Goal: Information Seeking & Learning: Learn about a topic

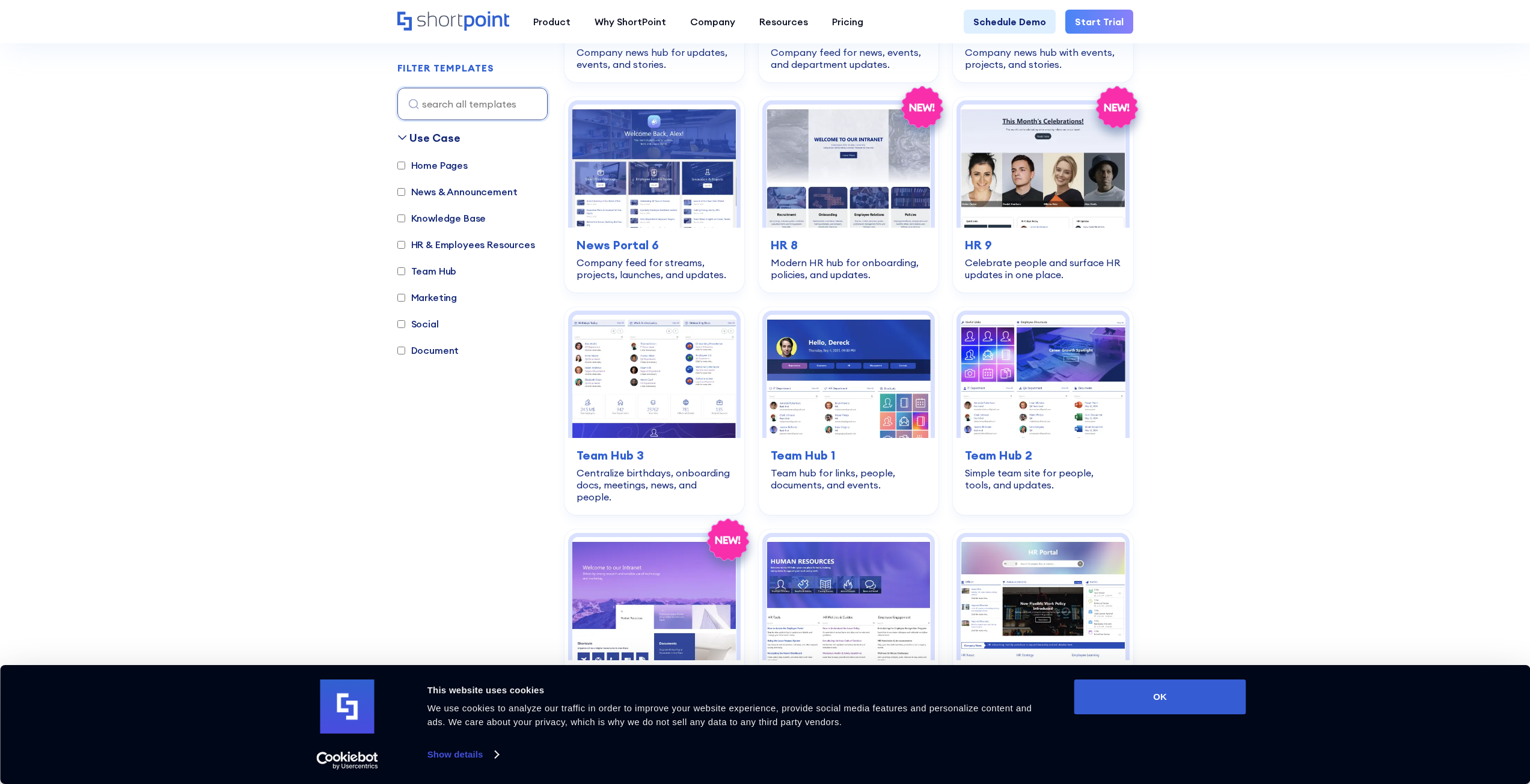
scroll to position [961, 0]
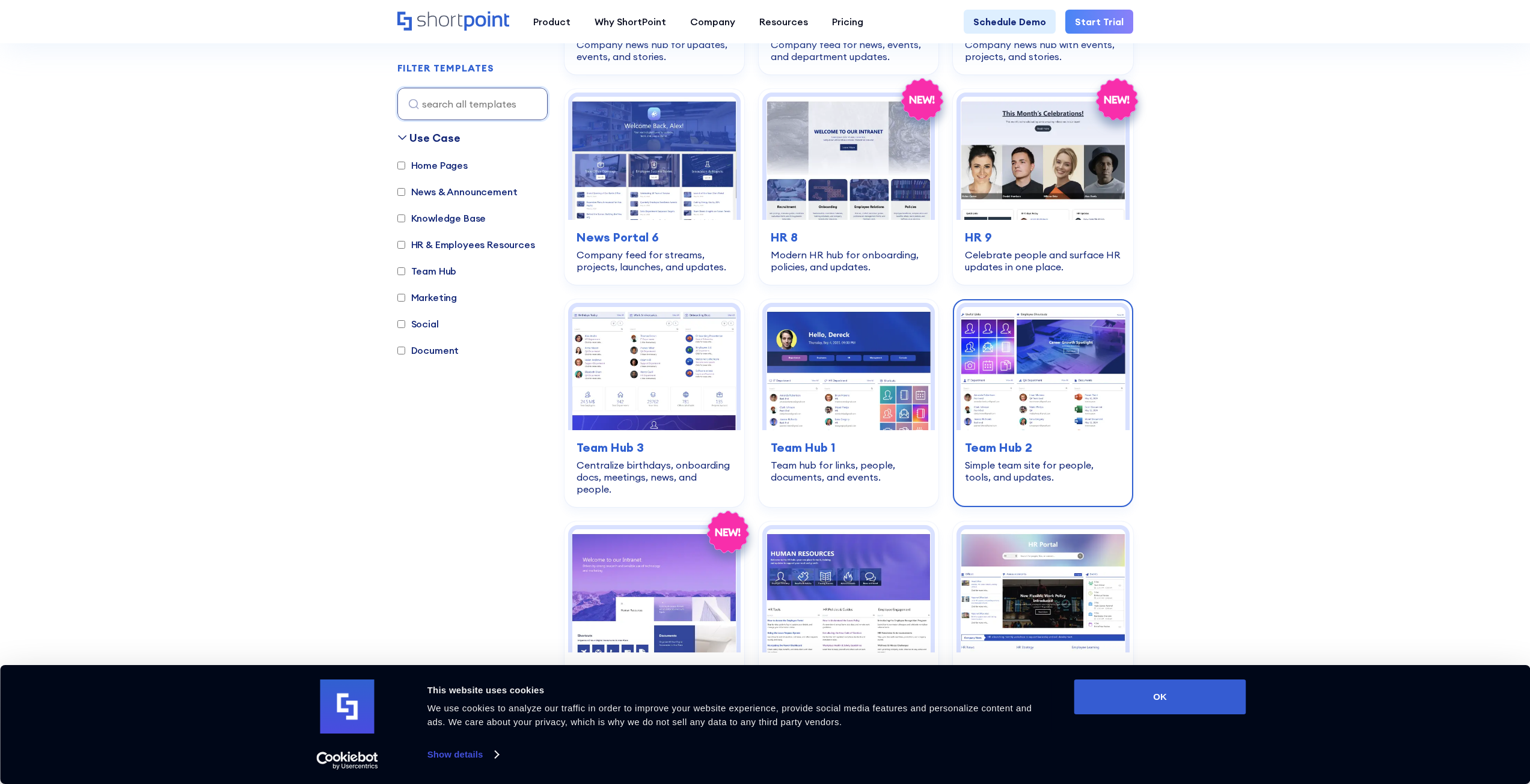
click at [1060, 384] on img at bounding box center [1043, 368] width 164 height 123
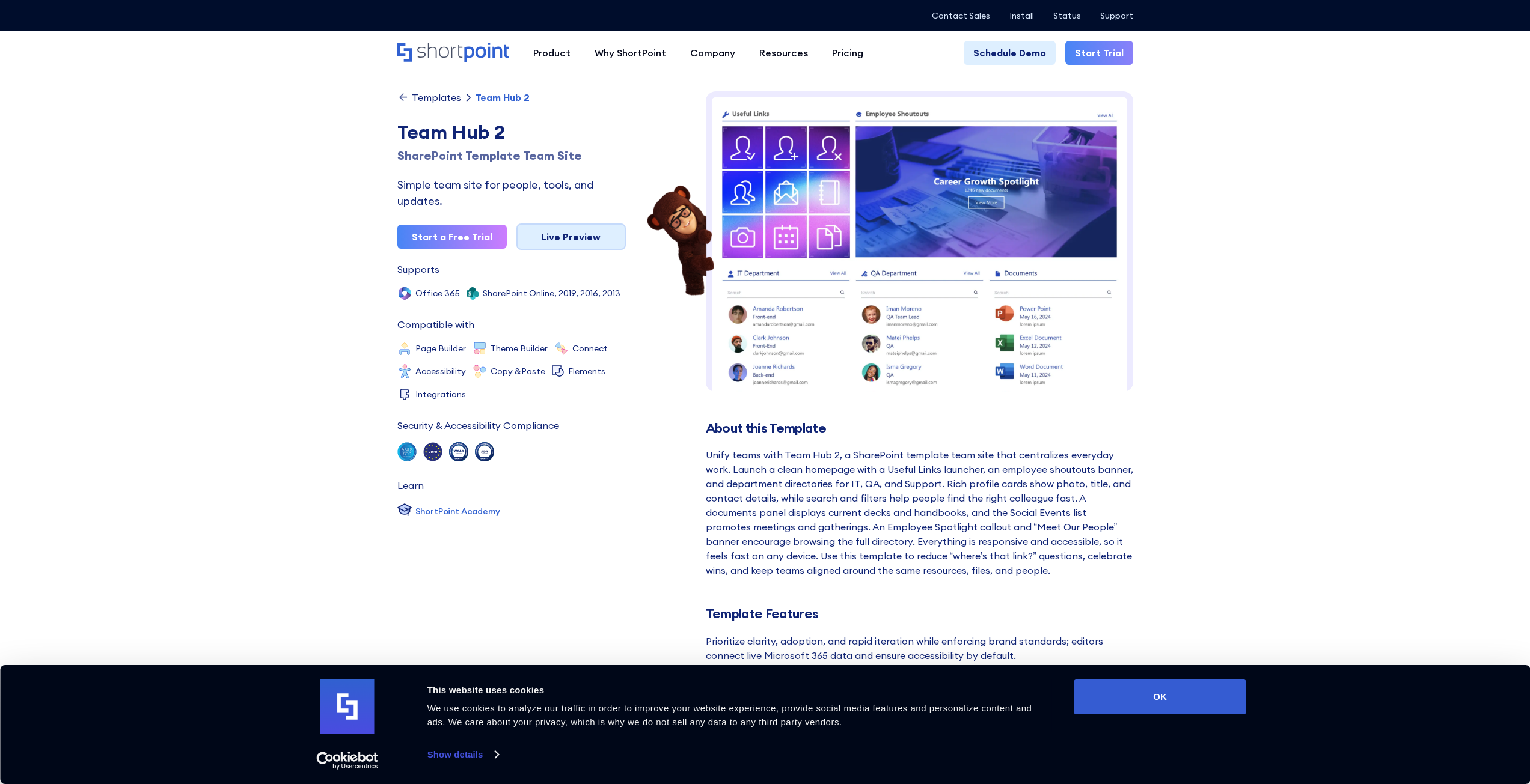
click at [592, 239] on link "Live Preview" at bounding box center [571, 237] width 109 height 26
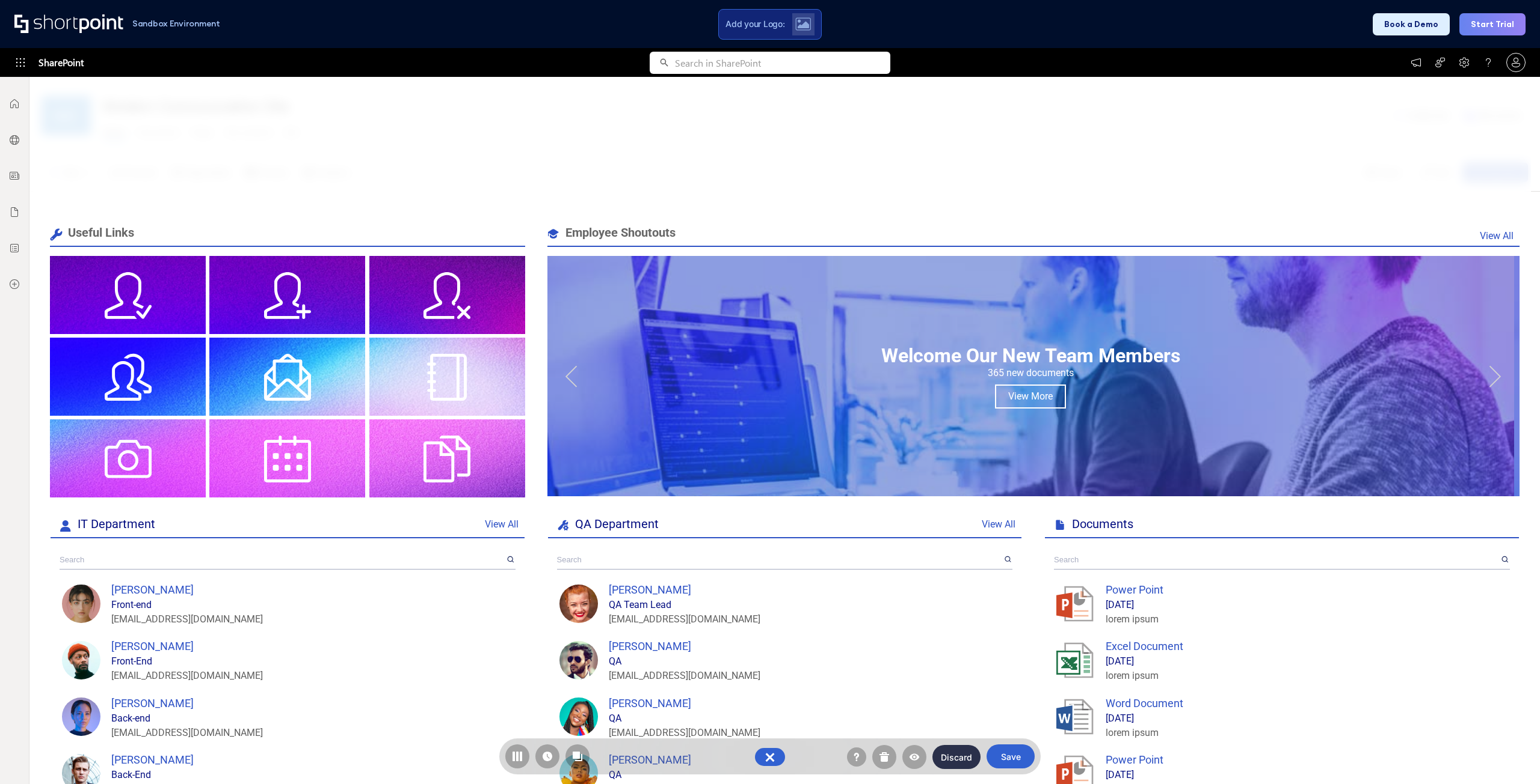
click at [674, 153] on div at bounding box center [780, 430] width 1502 height 707
